Goal: Task Accomplishment & Management: Complete application form

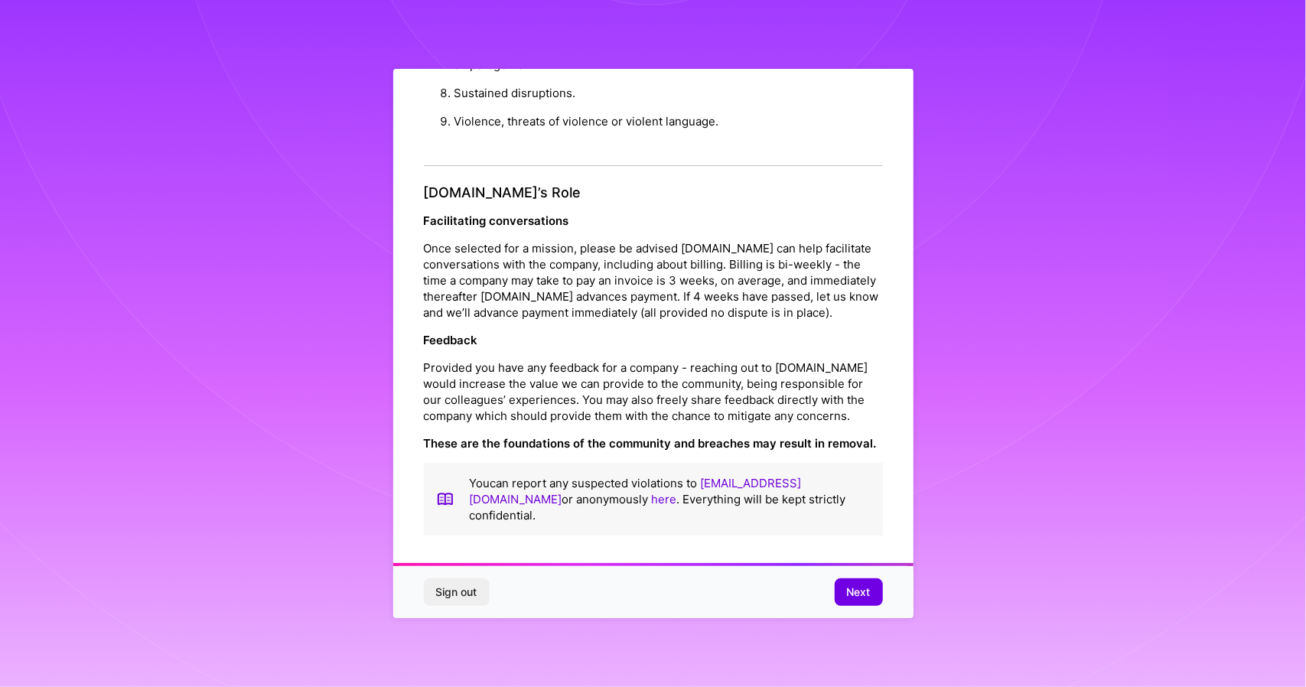
scroll to position [1619, 0]
click at [854, 592] on span "Next" at bounding box center [859, 592] width 24 height 15
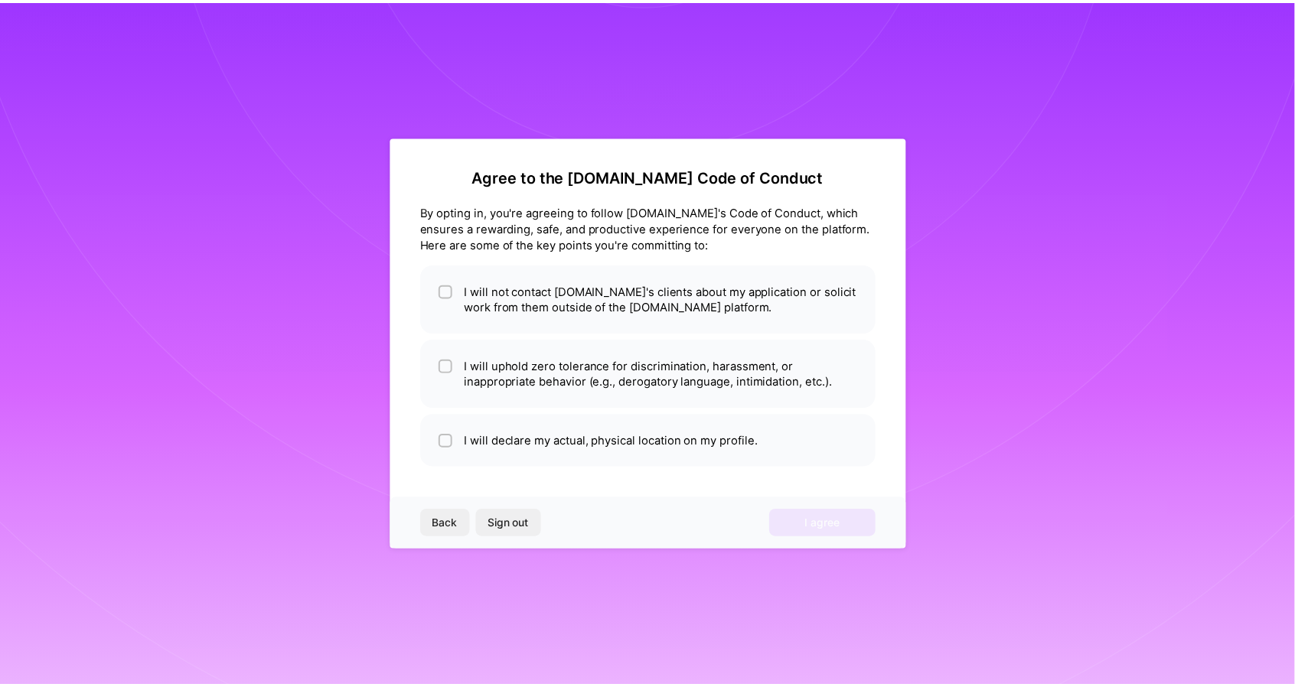
scroll to position [0, 0]
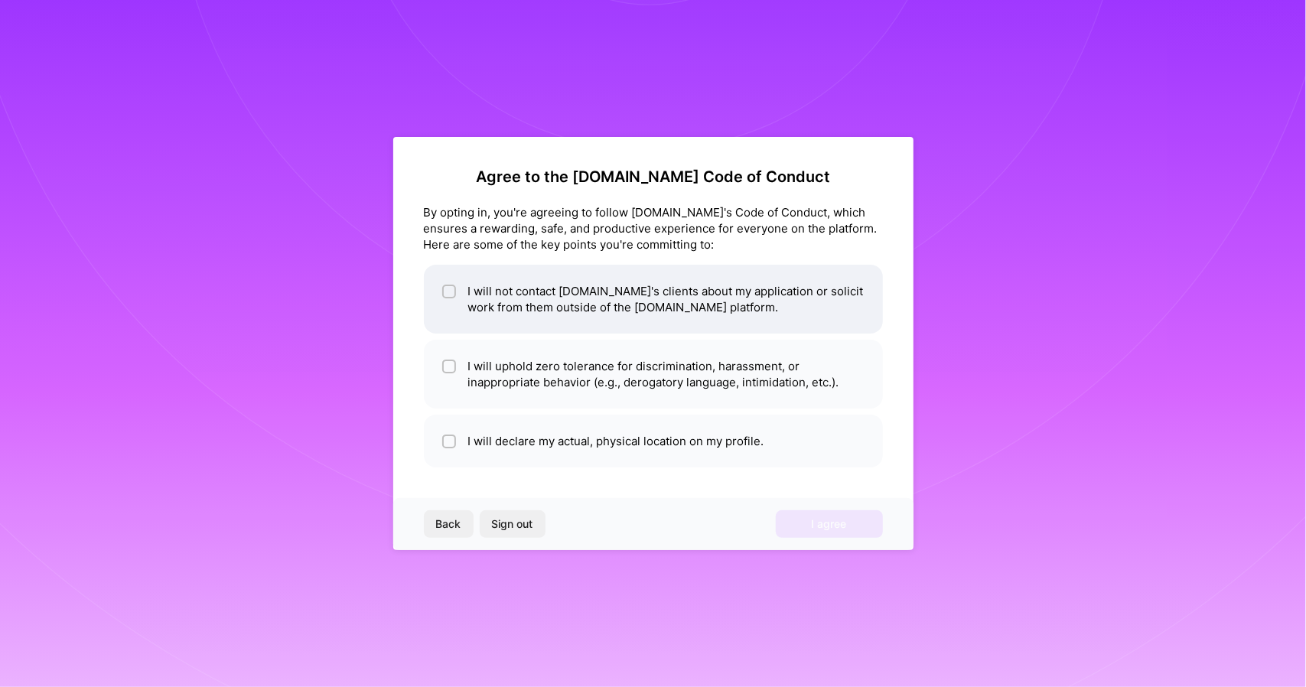
click at [582, 295] on li "I will not contact [DOMAIN_NAME]'s clients about my application or solicit work…" at bounding box center [653, 299] width 459 height 69
checkbox input "true"
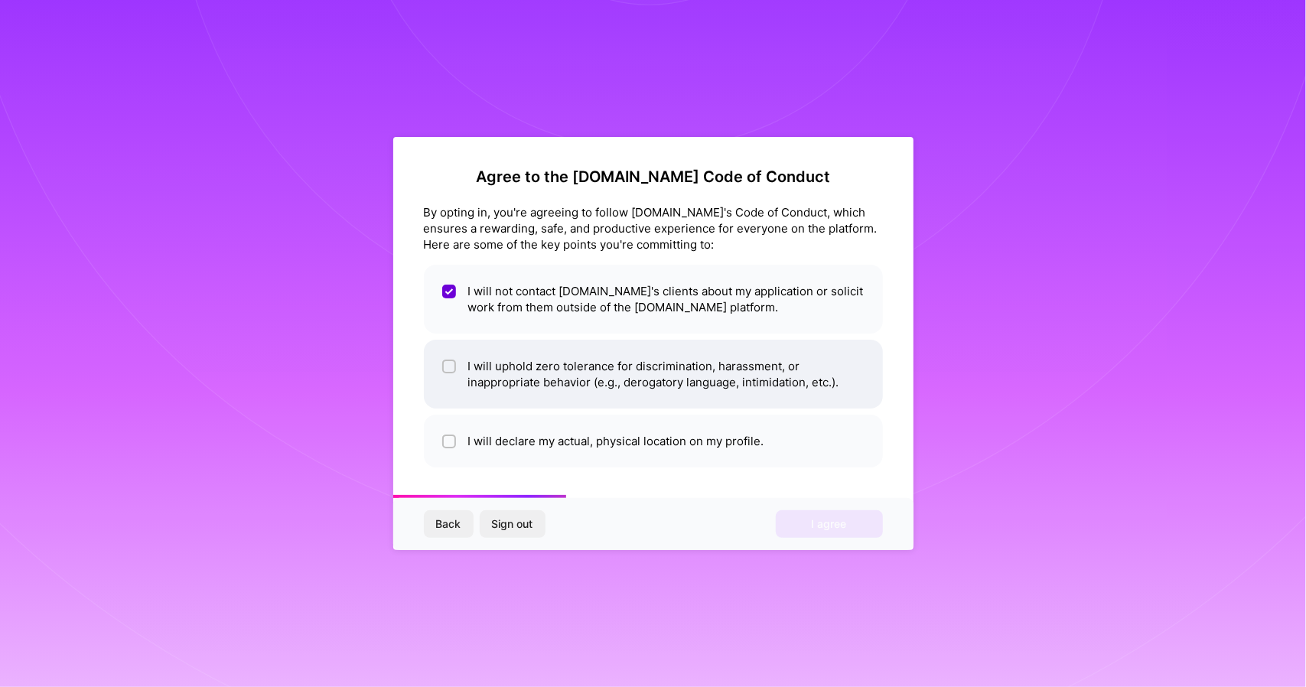
click at [571, 365] on li "I will uphold zero tolerance for discrimination, harassment, or inappropriate b…" at bounding box center [653, 374] width 459 height 69
checkbox input "true"
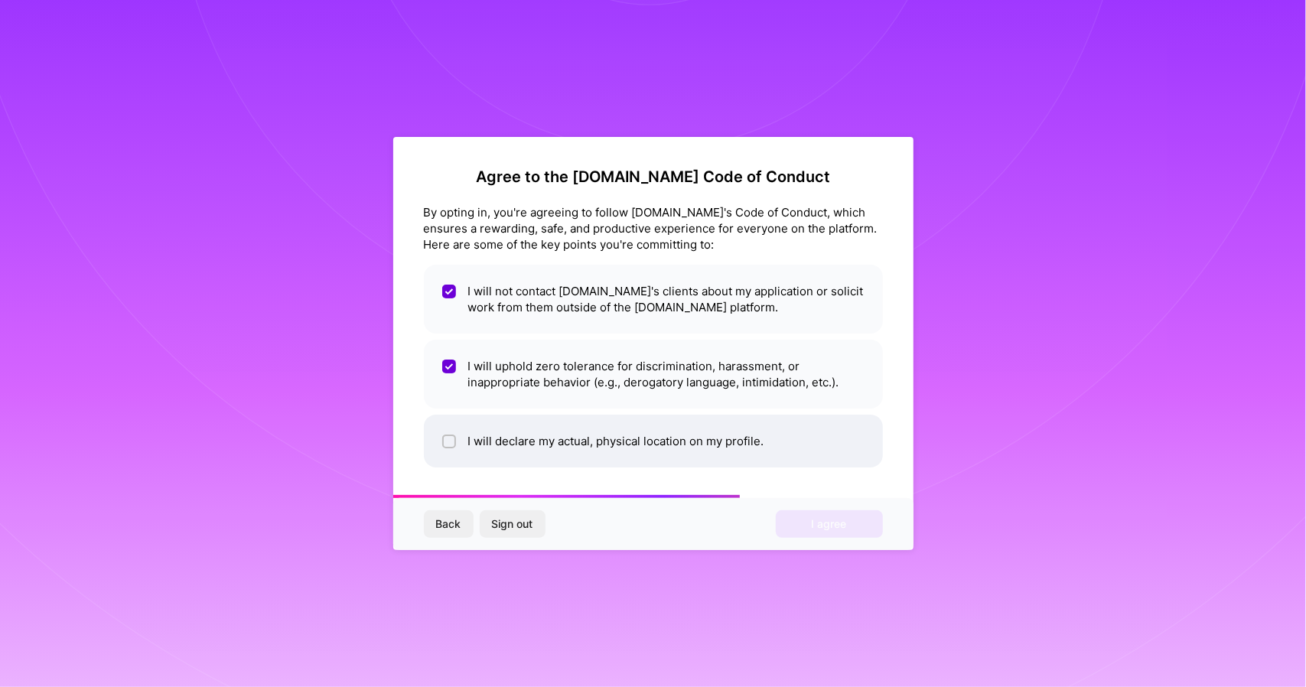
click at [521, 424] on li "I will declare my actual, physical location on my profile." at bounding box center [653, 441] width 459 height 53
checkbox input "true"
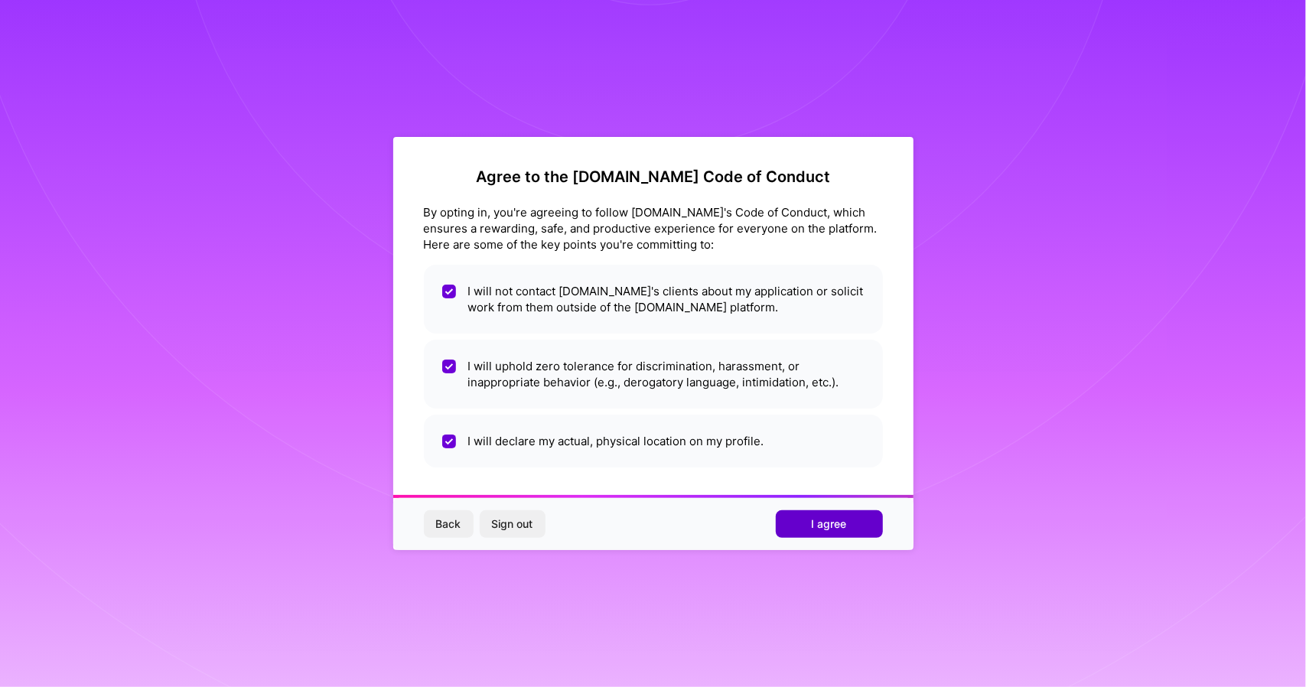
click at [779, 520] on button "I agree" at bounding box center [829, 524] width 107 height 28
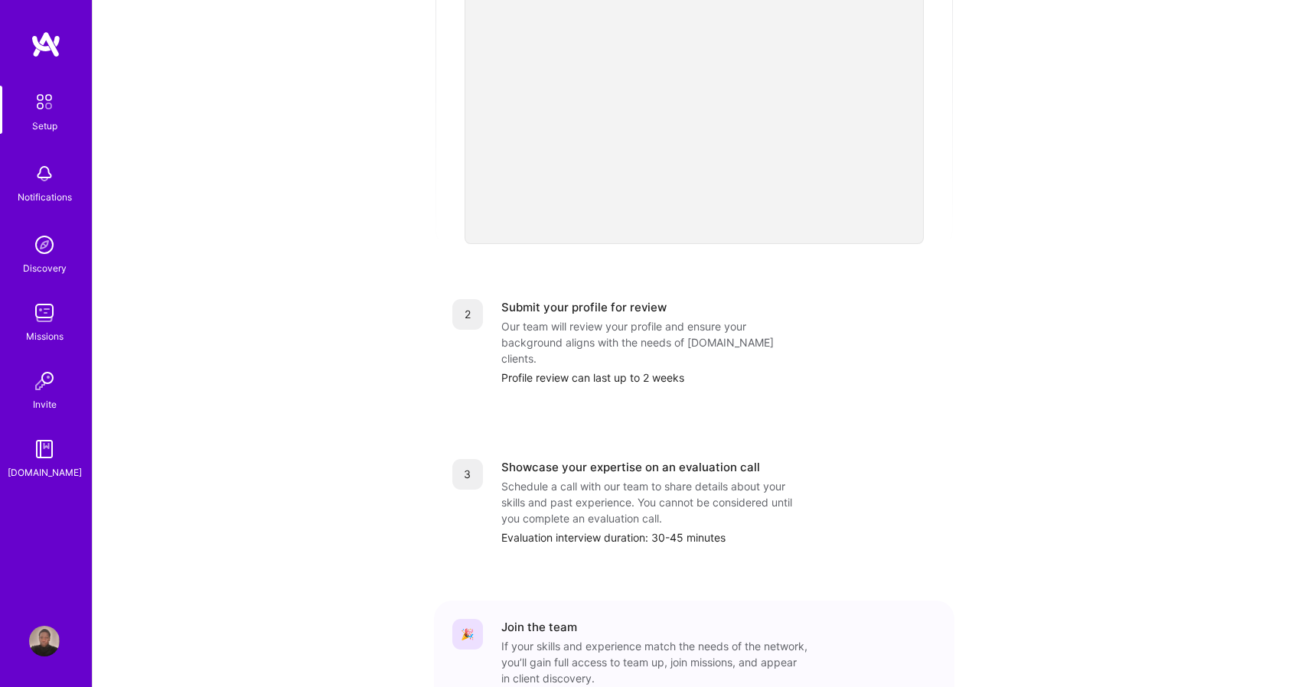
scroll to position [459, 0]
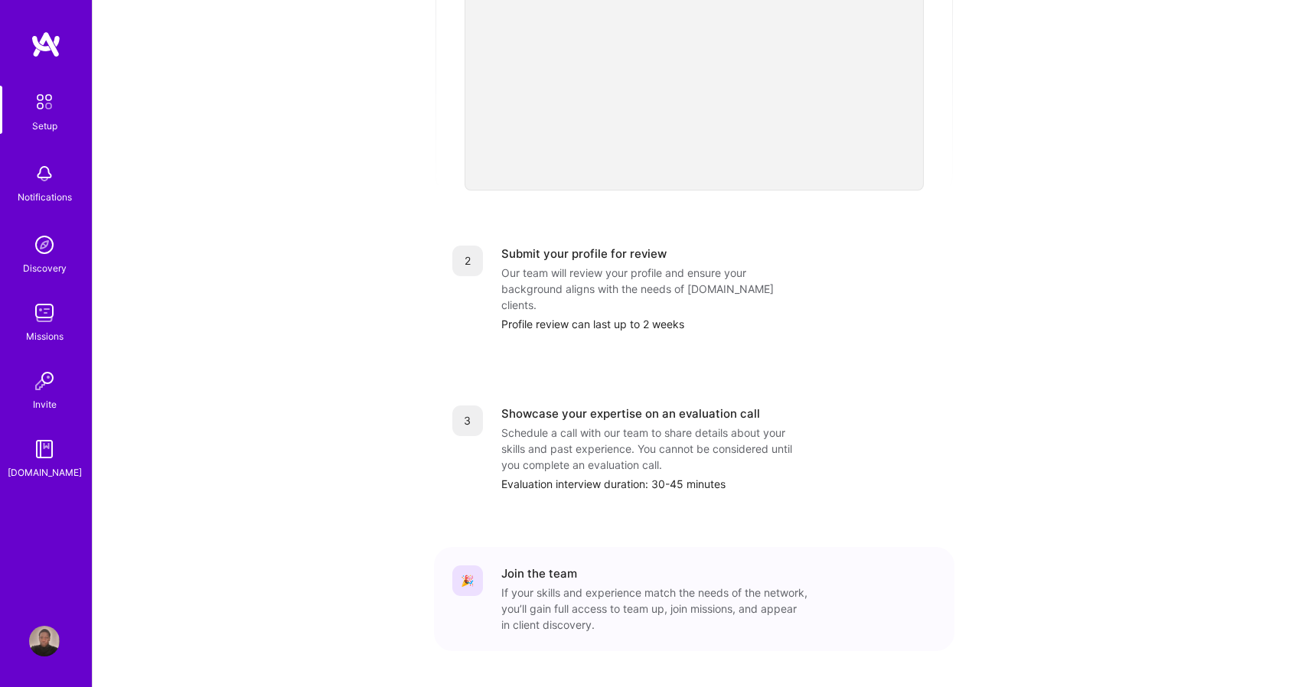
click at [49, 120] on div "Setup" at bounding box center [44, 126] width 25 height 16
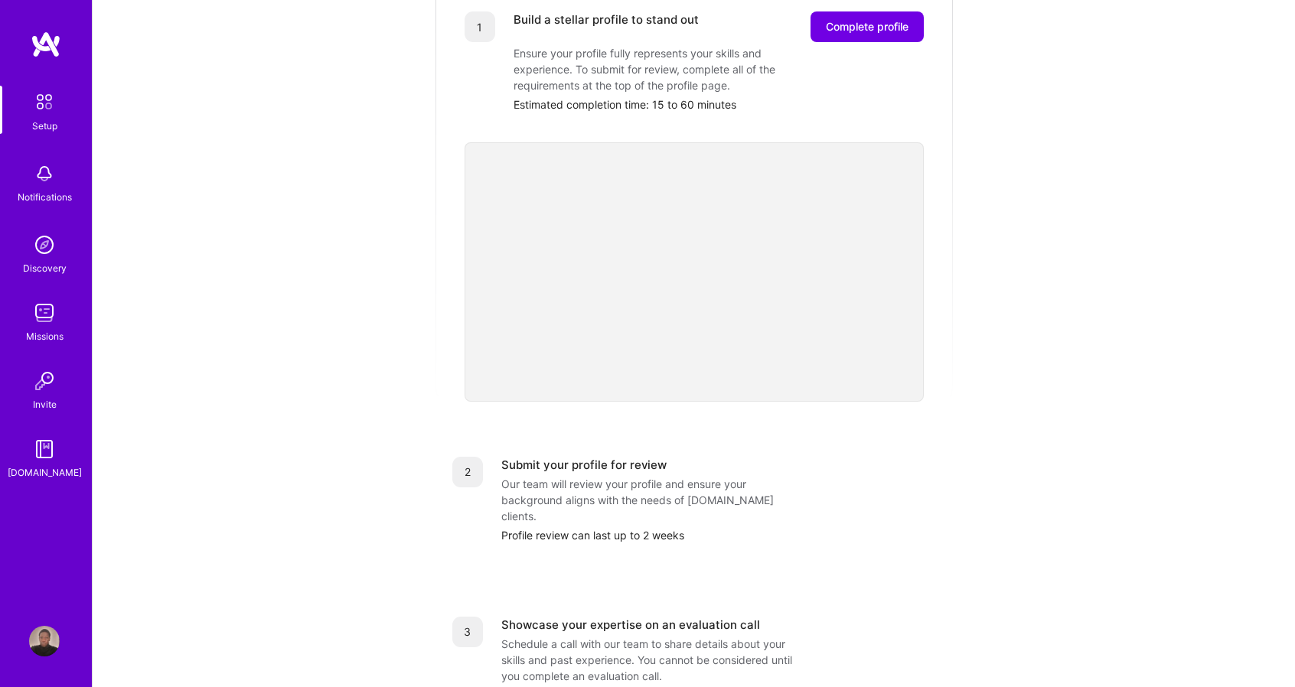
scroll to position [230, 0]
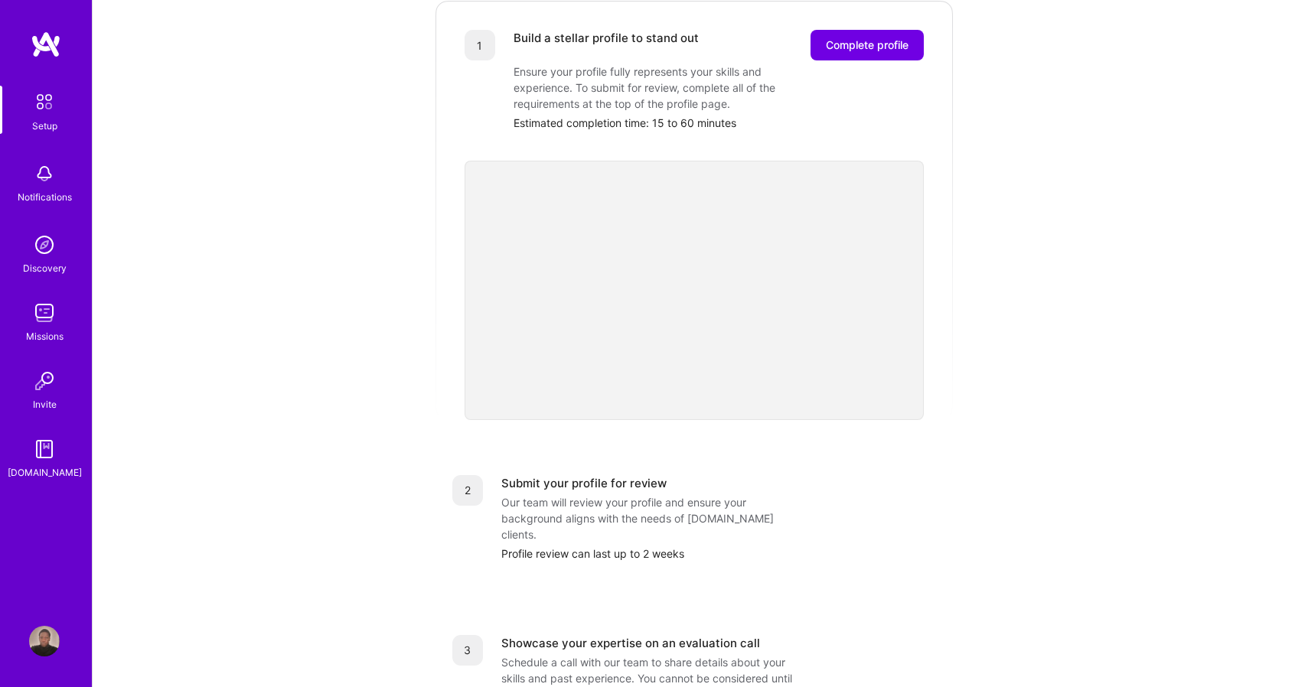
click at [969, 217] on div "Getting started as an [DOMAIN_NAME] Builder Complete the steps below to request…" at bounding box center [694, 368] width 949 height 1172
click at [43, 463] on img at bounding box center [44, 449] width 31 height 31
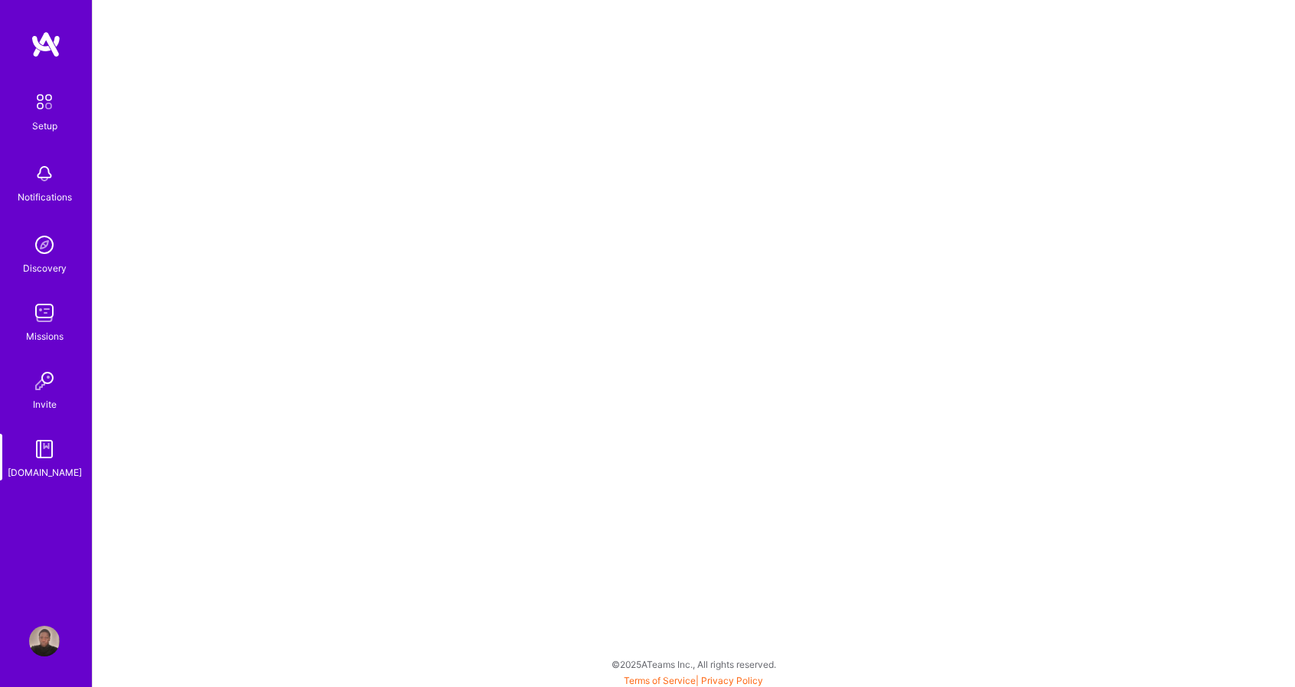
click at [54, 319] on img at bounding box center [44, 313] width 31 height 31
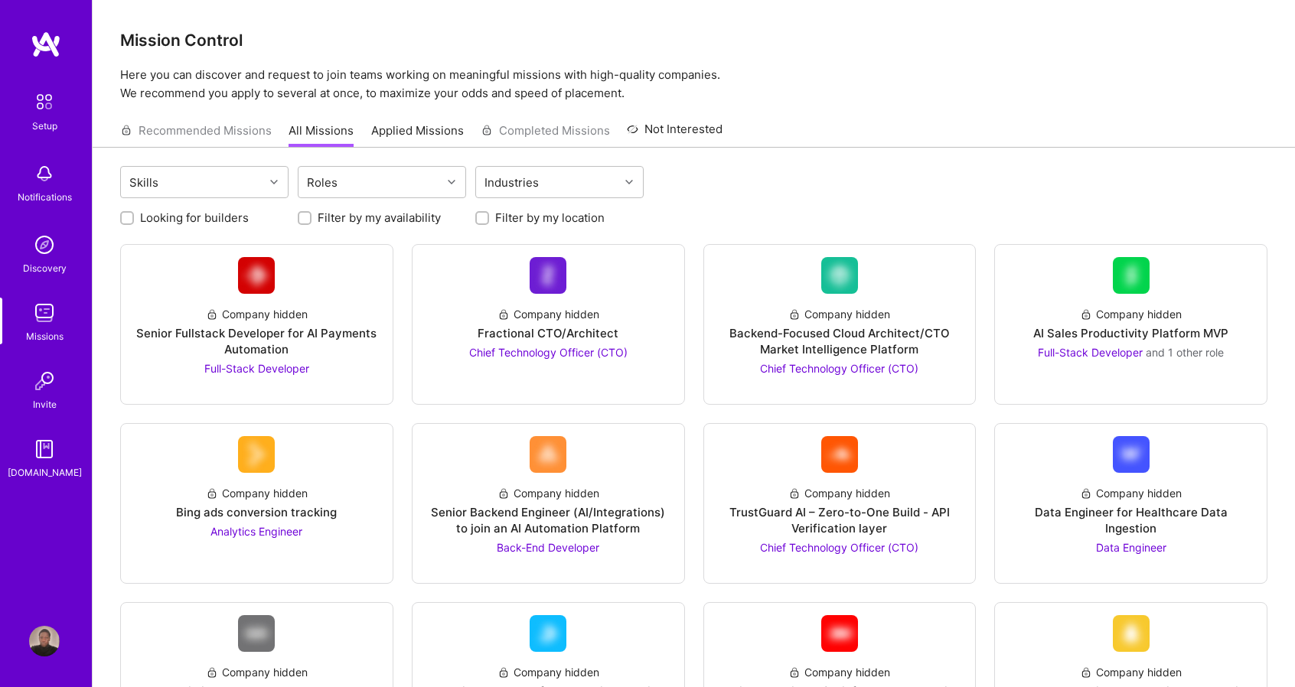
click at [241, 132] on div "Recommended Missions All Missions Applied Missions Completed Missions Not Inter…" at bounding box center [421, 130] width 602 height 33
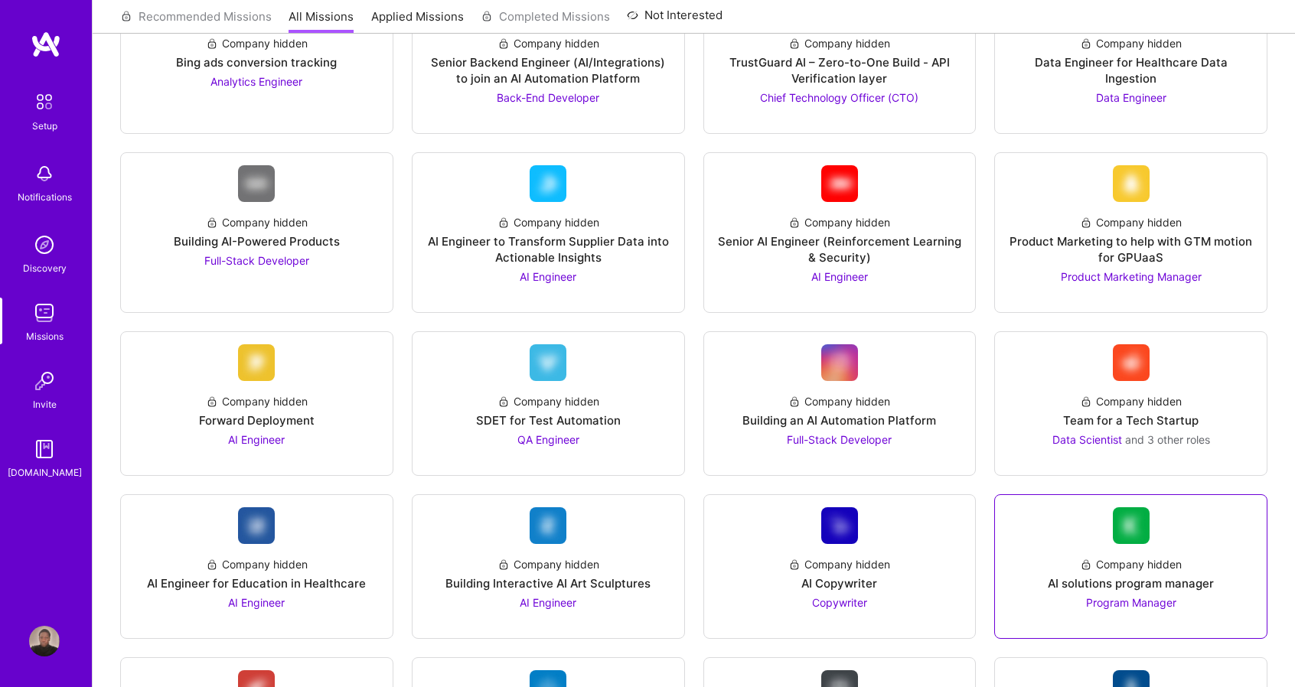
scroll to position [459, 0]
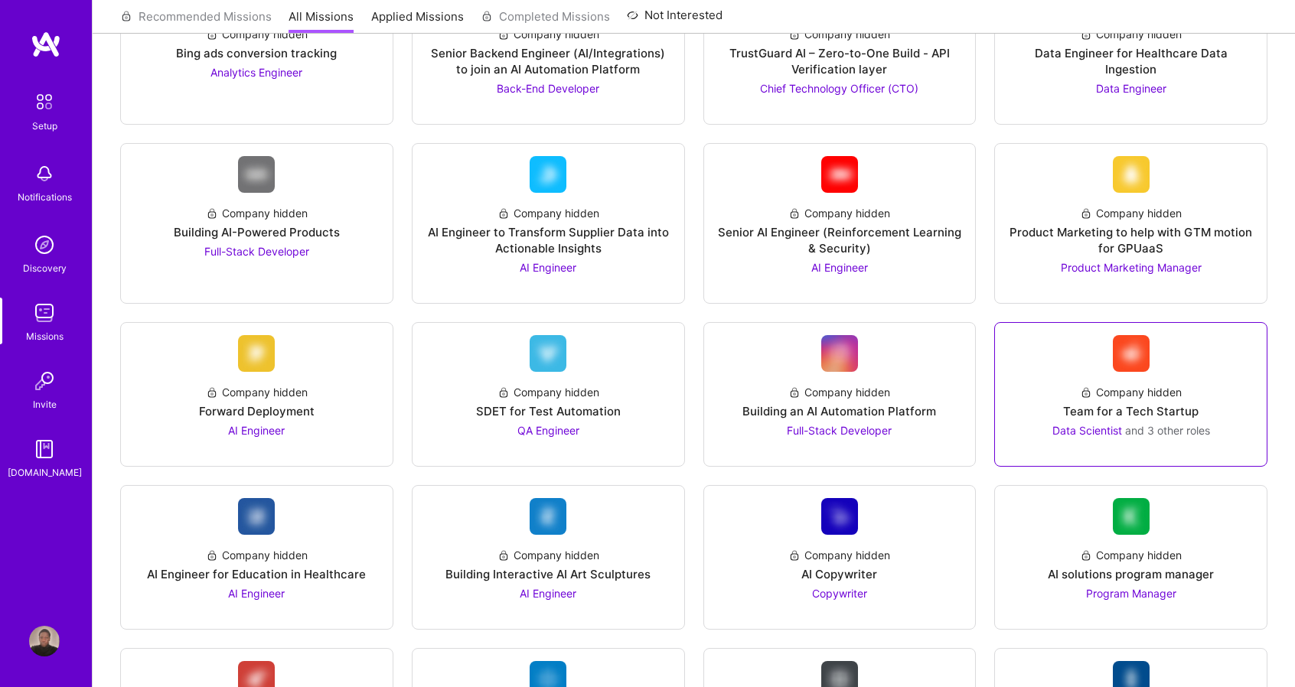
click at [1151, 368] on link "Company hidden Team for a Tech Startup Data Scientist and 3 other roles" at bounding box center [1130, 394] width 247 height 119
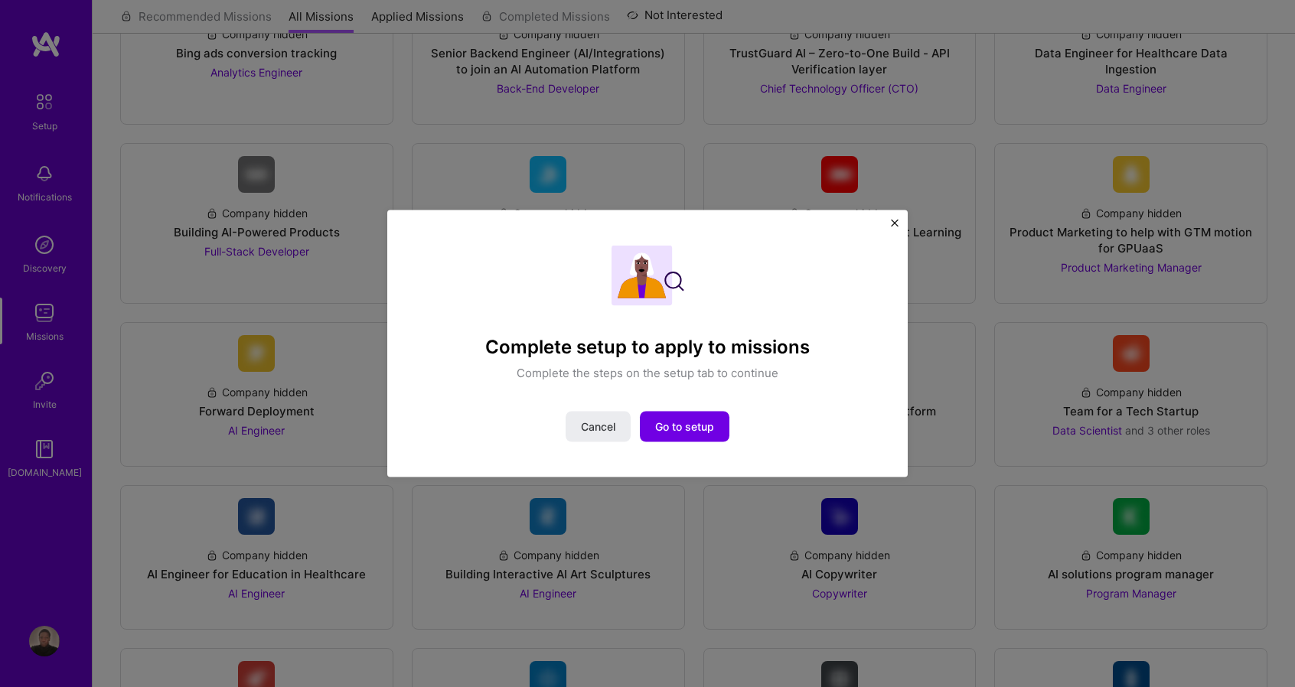
click at [900, 222] on div "Complete setup to apply to missions Complete the steps on the setup tab to cont…" at bounding box center [647, 343] width 520 height 267
click at [893, 227] on img "Close" at bounding box center [895, 224] width 8 height 8
